Goal: Task Accomplishment & Management: Manage account settings

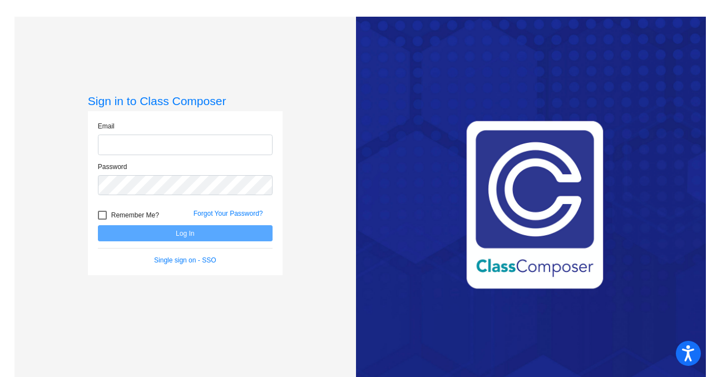
click at [289, 76] on div "Sign in to Class Composer Email Password Remember Me? Forgot Your Password? Log…" at bounding box center [185, 205] width 342 height 377
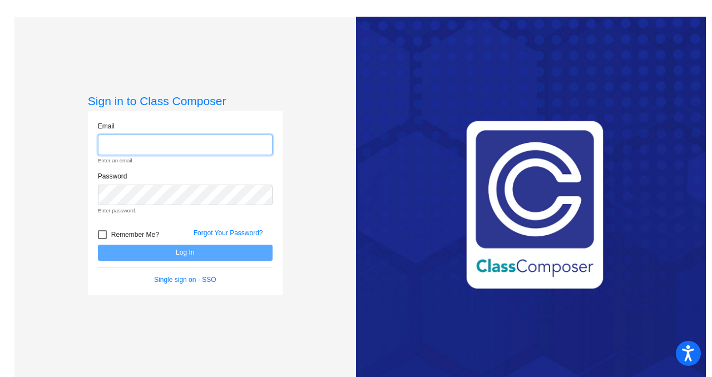
click at [125, 146] on input "email" at bounding box center [185, 145] width 175 height 21
type input "[PERSON_NAME][EMAIL_ADDRESS][PERSON_NAME][DOMAIN_NAME]"
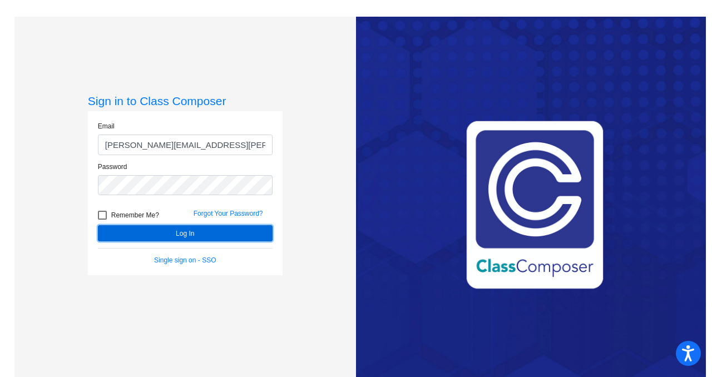
click at [200, 237] on button "Log In" at bounding box center [185, 233] width 175 height 16
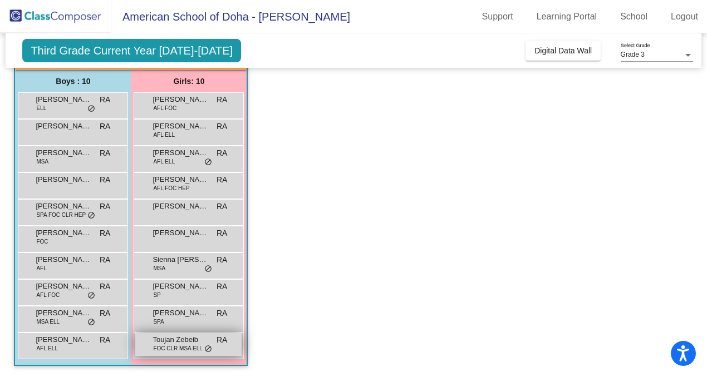
click at [158, 350] on span "FOC CLR MSA ELL" at bounding box center [177, 349] width 49 height 8
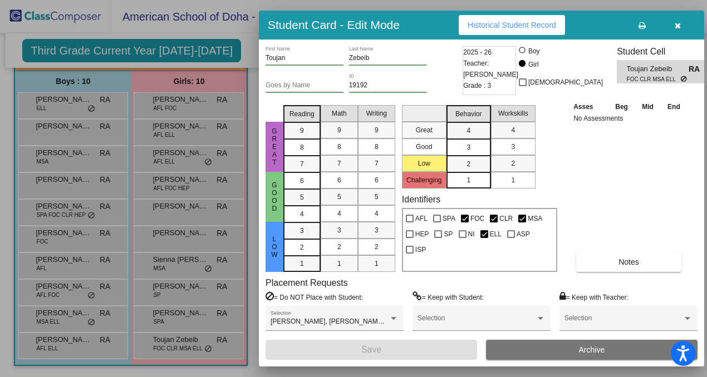
click at [677, 29] on icon "button" at bounding box center [678, 26] width 6 height 8
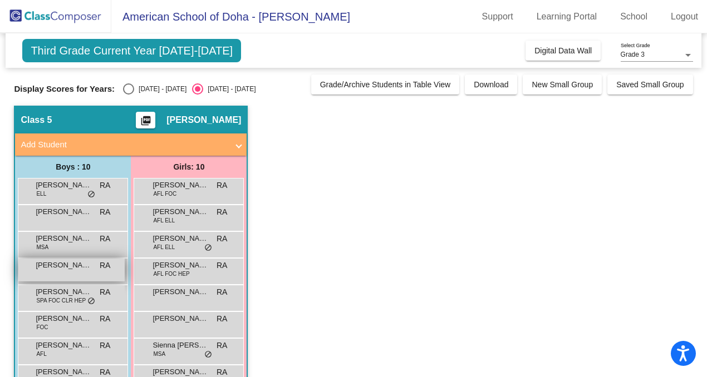
click at [75, 272] on div "[PERSON_NAME] lock do_not_disturb_alt" at bounding box center [71, 270] width 106 height 23
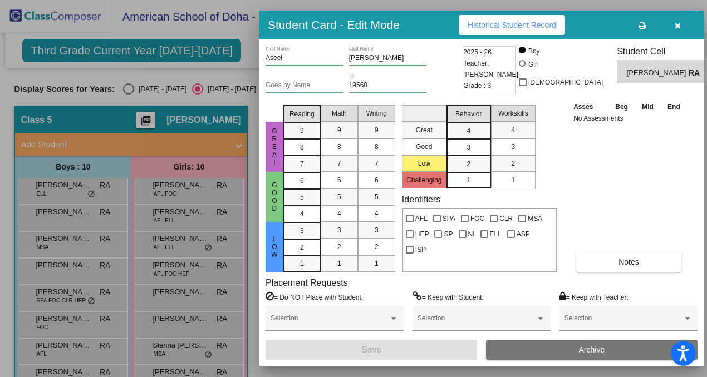
click at [681, 26] on button "button" at bounding box center [678, 25] width 36 height 20
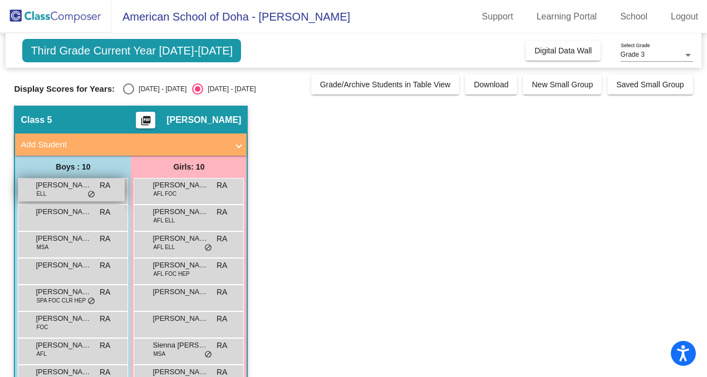
click at [55, 199] on div "[PERSON_NAME] [PERSON_NAME] lock do_not_disturb_alt" at bounding box center [71, 190] width 106 height 23
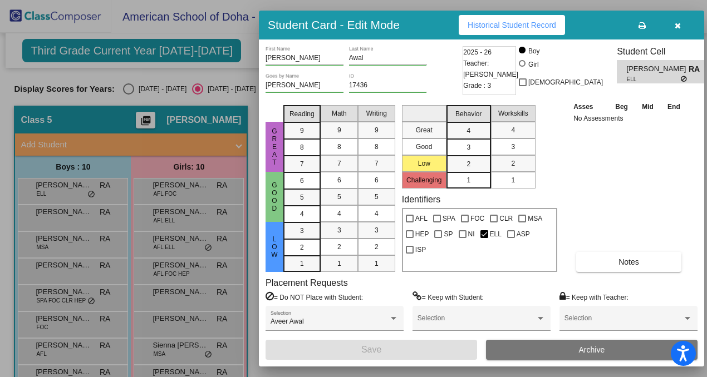
click at [675, 27] on icon "button" at bounding box center [678, 26] width 6 height 8
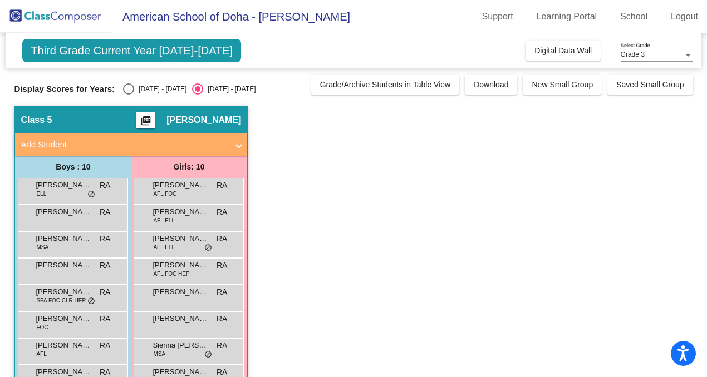
click at [130, 88] on div "Select an option" at bounding box center [128, 88] width 11 height 11
click at [129, 95] on input "[DATE] - [DATE]" at bounding box center [128, 95] width 1 height 1
radio input "true"
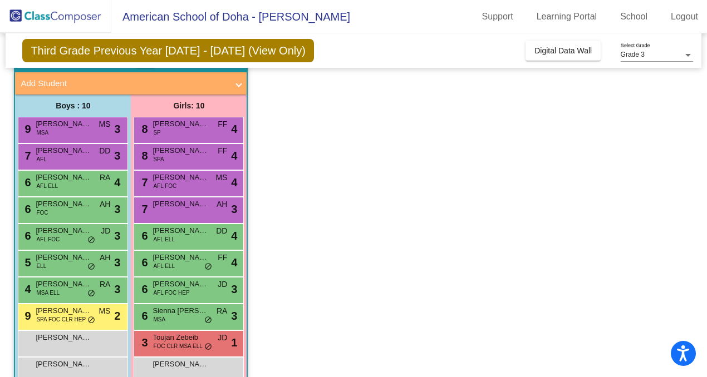
scroll to position [60, 0]
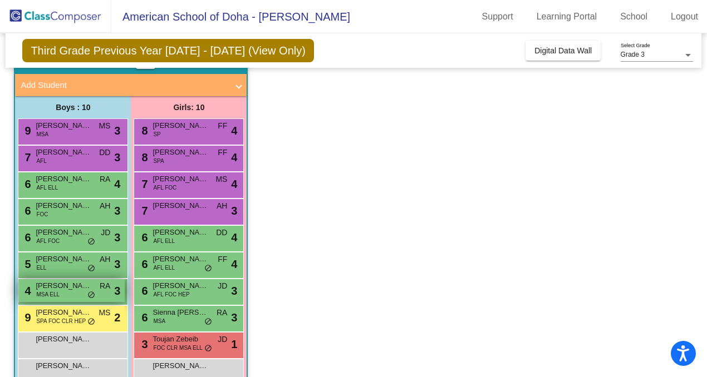
click at [66, 293] on div "4 [PERSON_NAME] MSA [PERSON_NAME] lock do_not_disturb_alt 3" at bounding box center [71, 290] width 106 height 23
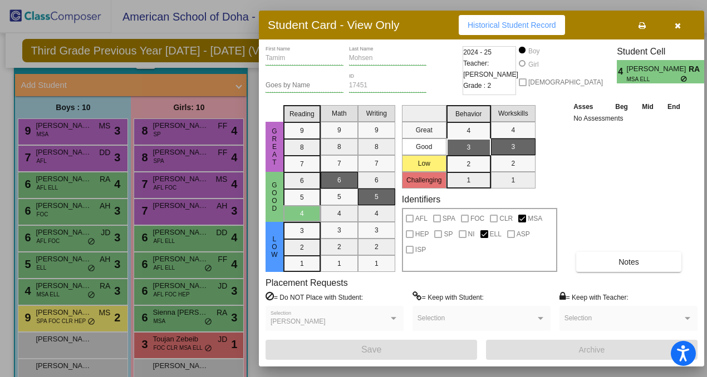
click at [678, 27] on icon "button" at bounding box center [678, 26] width 6 height 8
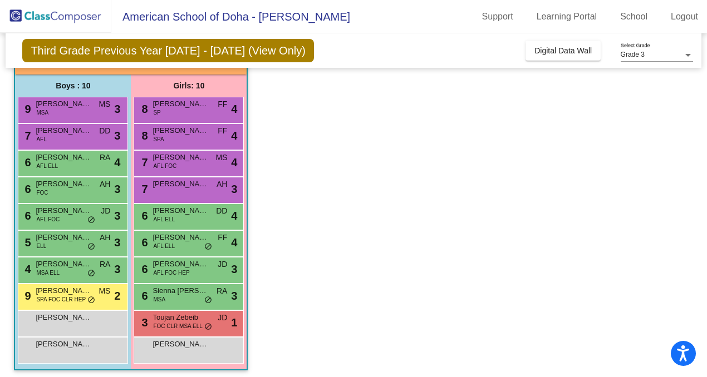
scroll to position [83, 0]
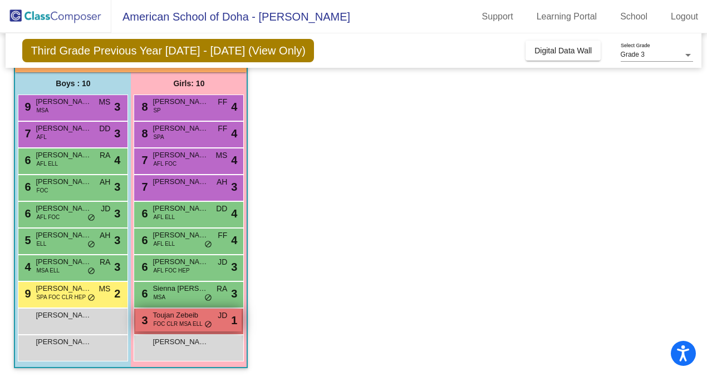
click at [183, 326] on span "FOC CLR MSA ELL" at bounding box center [177, 324] width 49 height 8
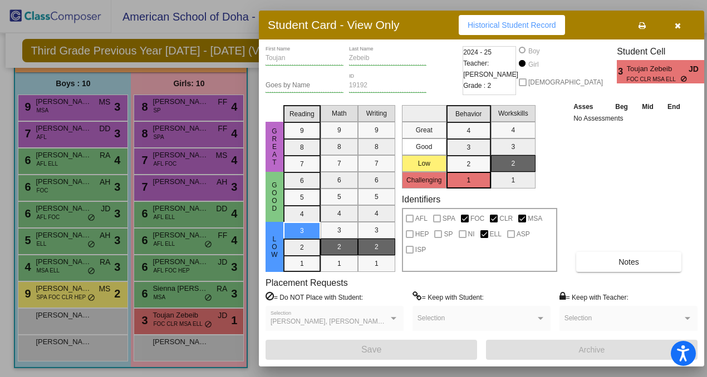
click at [675, 24] on icon "button" at bounding box center [678, 26] width 6 height 8
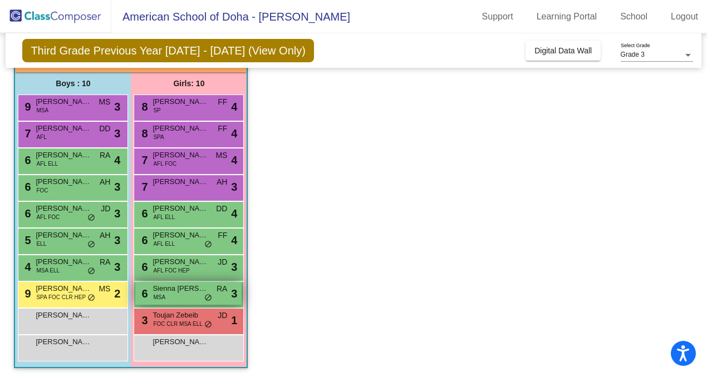
click at [162, 296] on span "MSA" at bounding box center [159, 297] width 12 height 8
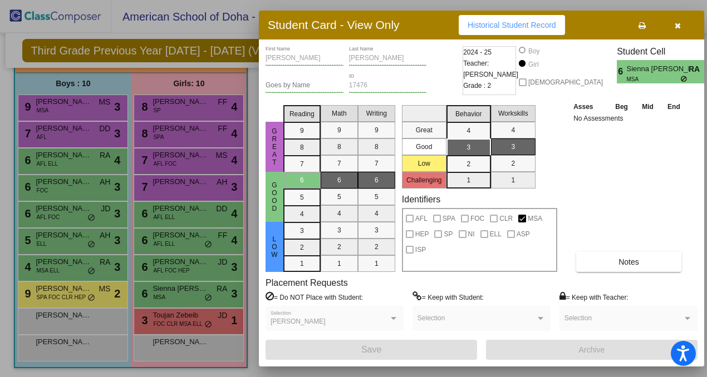
click at [681, 26] on button "button" at bounding box center [678, 25] width 36 height 20
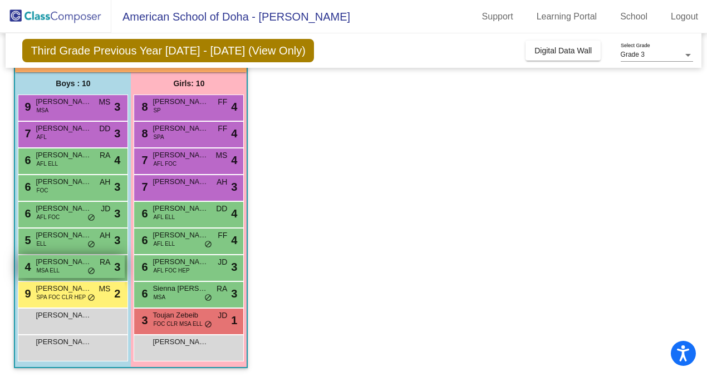
click at [48, 268] on span "MSA ELL" at bounding box center [47, 271] width 23 height 8
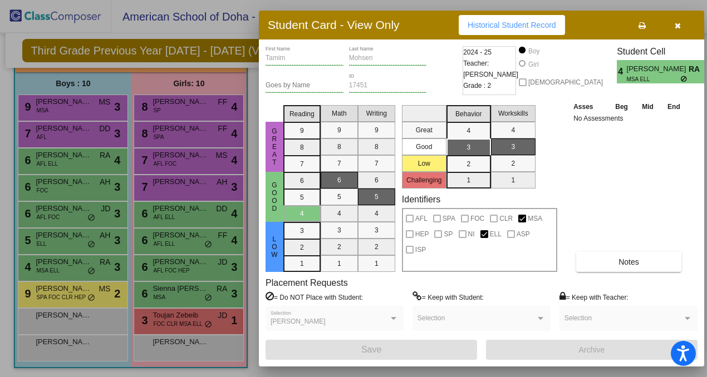
click at [679, 26] on icon "button" at bounding box center [678, 26] width 6 height 8
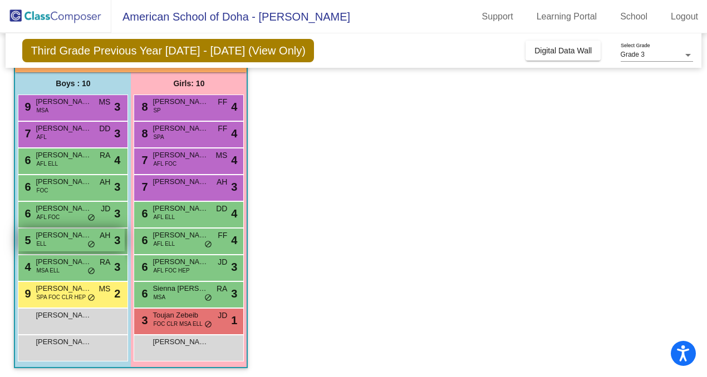
scroll to position [86, 0]
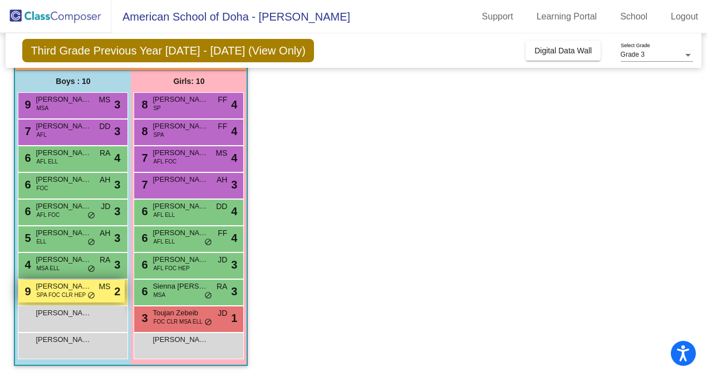
click at [62, 299] on span "SPA FOC CLR HEP" at bounding box center [61, 295] width 50 height 8
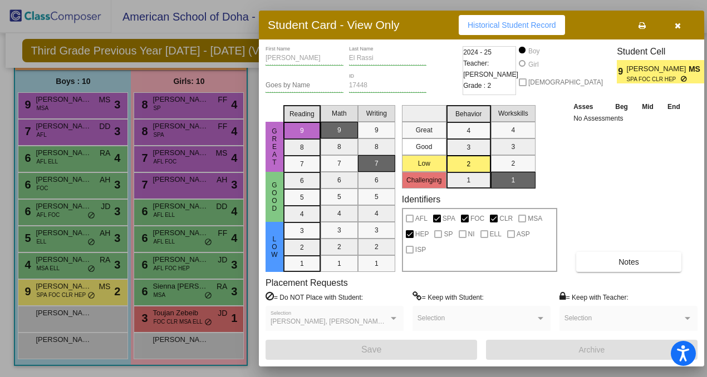
scroll to position [0, 0]
click at [678, 27] on icon "button" at bounding box center [678, 26] width 6 height 8
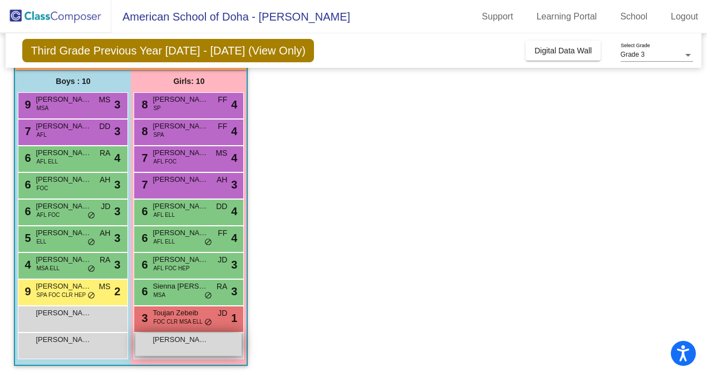
click at [160, 342] on span "[PERSON_NAME]" at bounding box center [181, 340] width 56 height 11
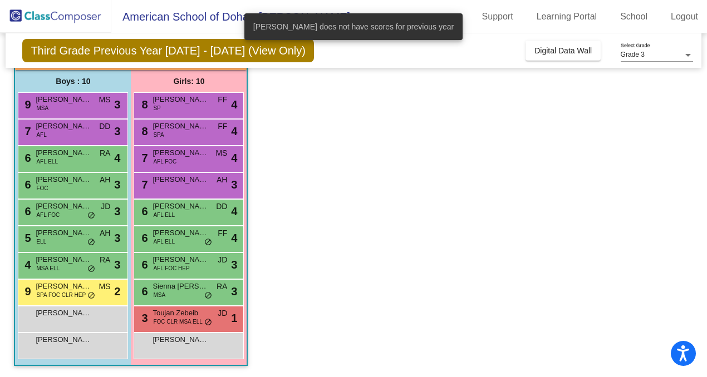
click at [327, 290] on app-classroom "Class 5 picture_as_pdf [PERSON_NAME] Add Student First Name Last Name Student I…" at bounding box center [353, 198] width 678 height 357
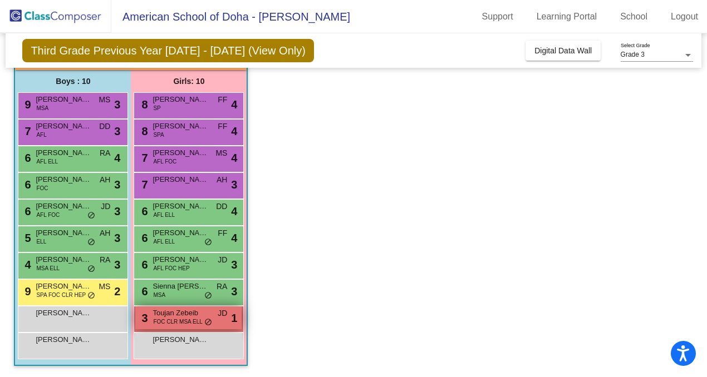
click at [170, 318] on span "FOC CLR MSA ELL" at bounding box center [177, 322] width 49 height 8
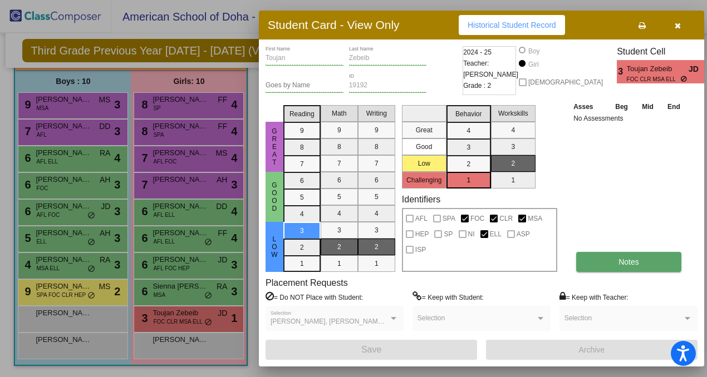
click at [635, 264] on span "Notes" at bounding box center [628, 262] width 21 height 9
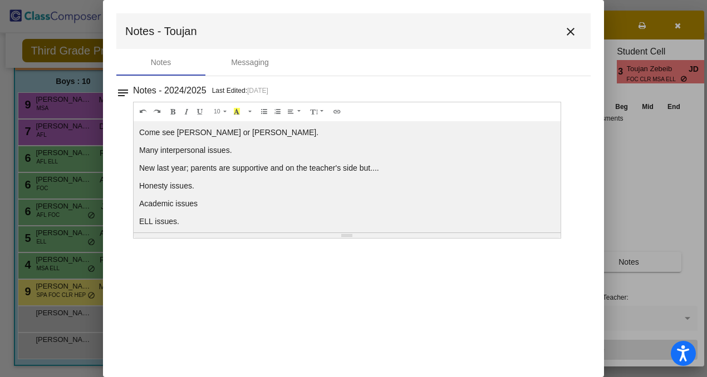
click at [573, 33] on mat-icon "close" at bounding box center [570, 31] width 13 height 13
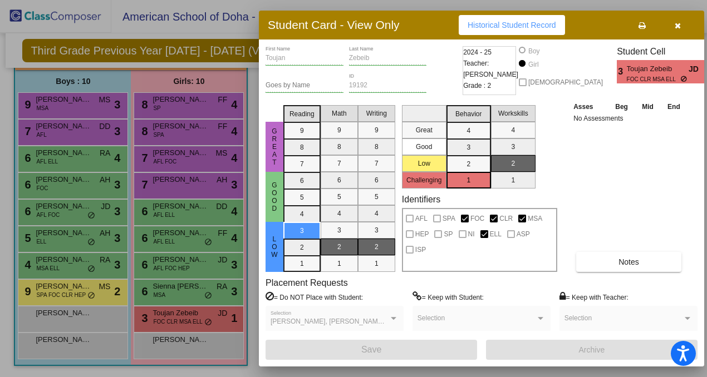
click at [678, 27] on icon "button" at bounding box center [678, 26] width 6 height 8
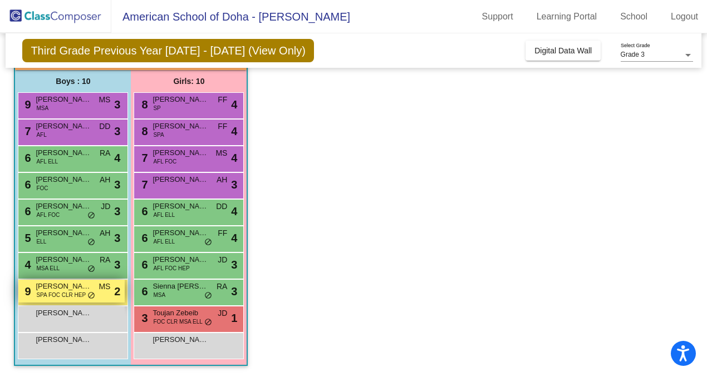
click at [72, 293] on span "SPA FOC CLR HEP" at bounding box center [61, 295] width 50 height 8
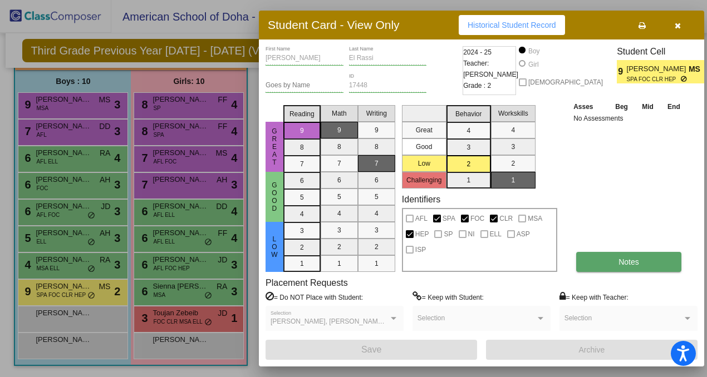
click at [608, 262] on button "Notes" at bounding box center [628, 262] width 105 height 20
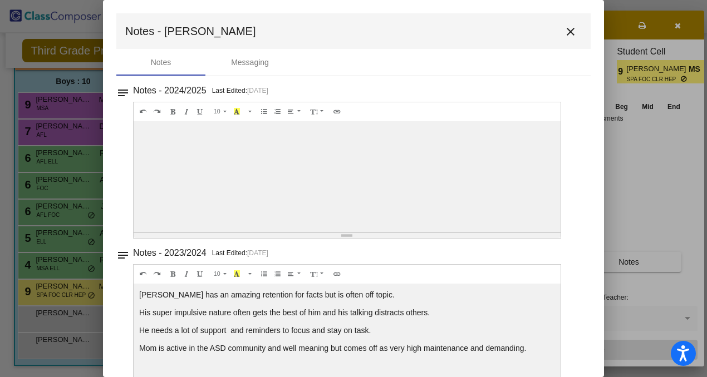
click at [564, 32] on mat-icon "close" at bounding box center [570, 31] width 13 height 13
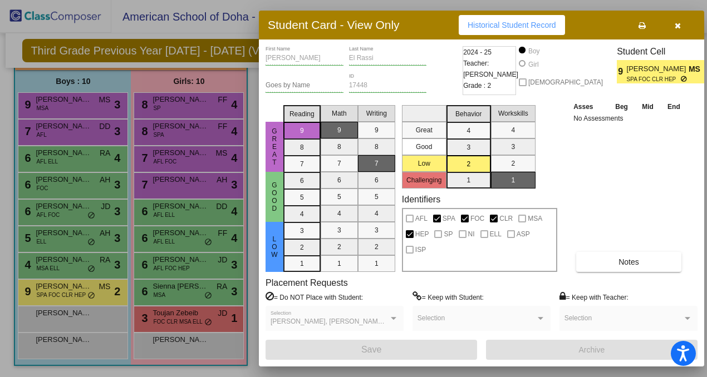
click at [675, 27] on icon "button" at bounding box center [678, 26] width 6 height 8
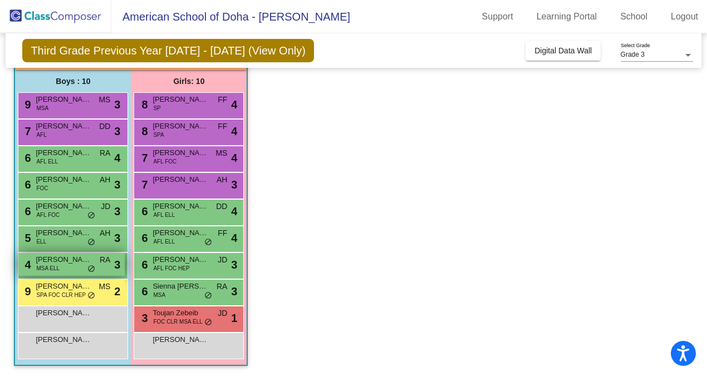
click at [77, 269] on div "4 [PERSON_NAME] MSA [PERSON_NAME] lock do_not_disturb_alt 3" at bounding box center [71, 264] width 106 height 23
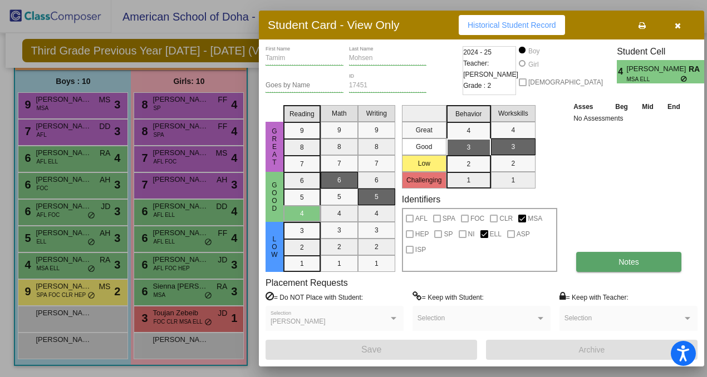
click at [626, 269] on button "Notes" at bounding box center [628, 262] width 105 height 20
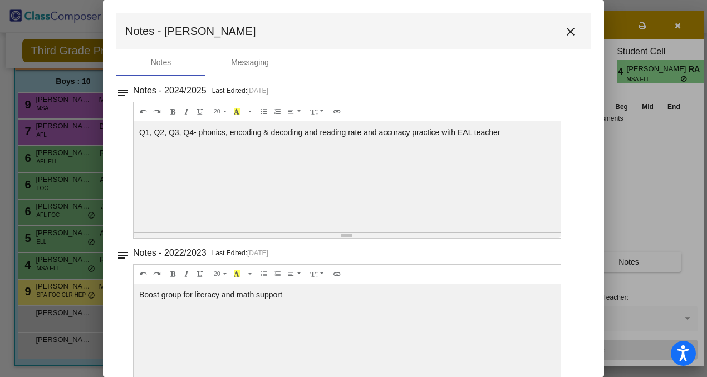
click at [564, 34] on mat-icon "close" at bounding box center [570, 31] width 13 height 13
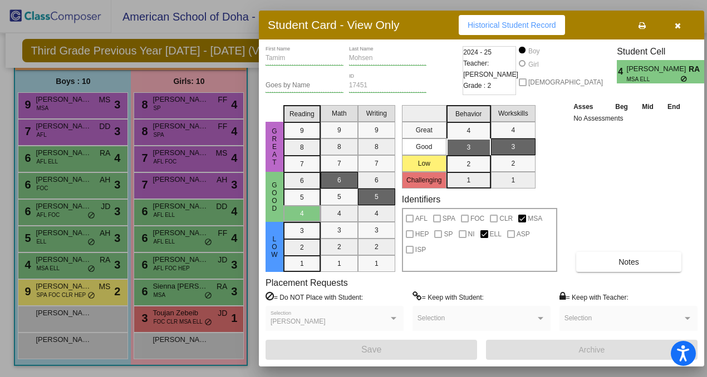
click at [679, 27] on icon "button" at bounding box center [678, 26] width 6 height 8
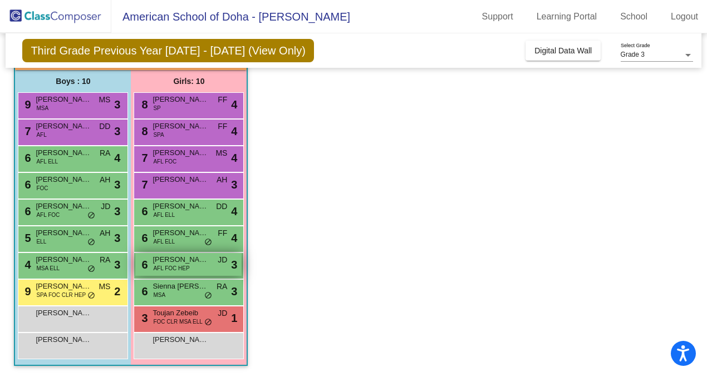
click at [190, 269] on div "6 [PERSON_NAME] AFL FOC HEP JD lock do_not_disturb_alt 3" at bounding box center [188, 264] width 106 height 23
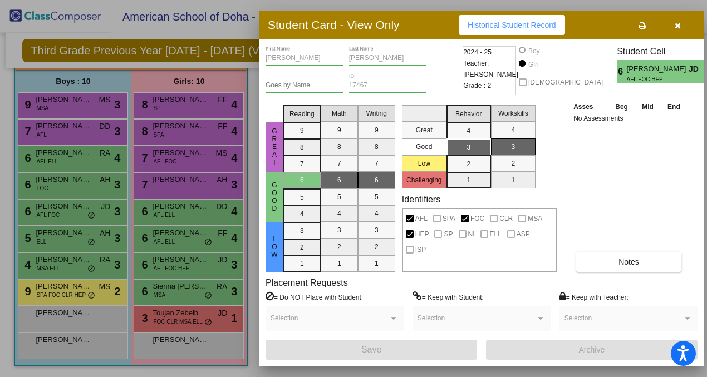
click at [677, 26] on icon "button" at bounding box center [678, 26] width 6 height 8
